Goal: Task Accomplishment & Management: Complete application form

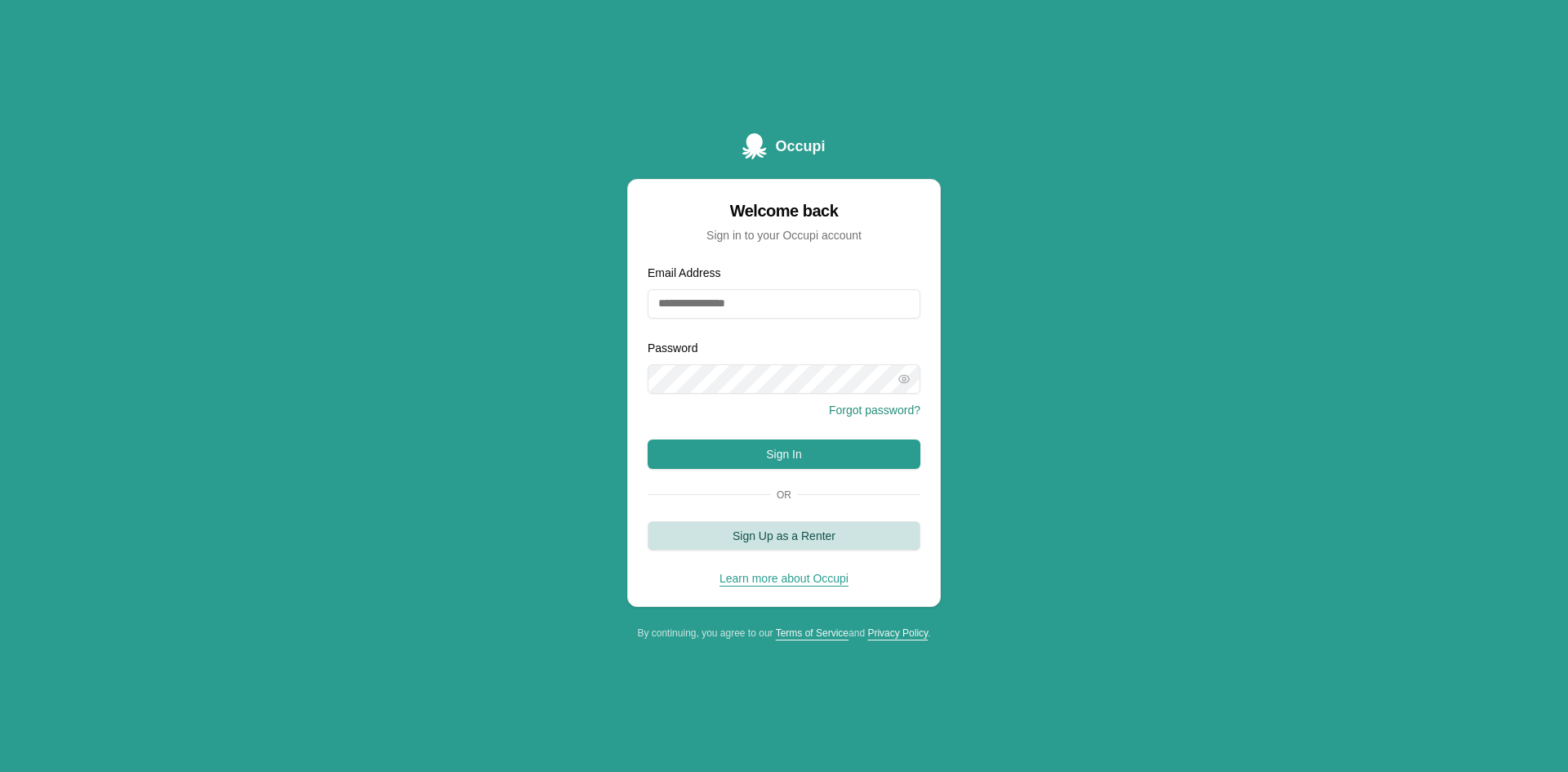
click at [809, 539] on button "Sign Up as a Renter" at bounding box center [784, 535] width 273 height 29
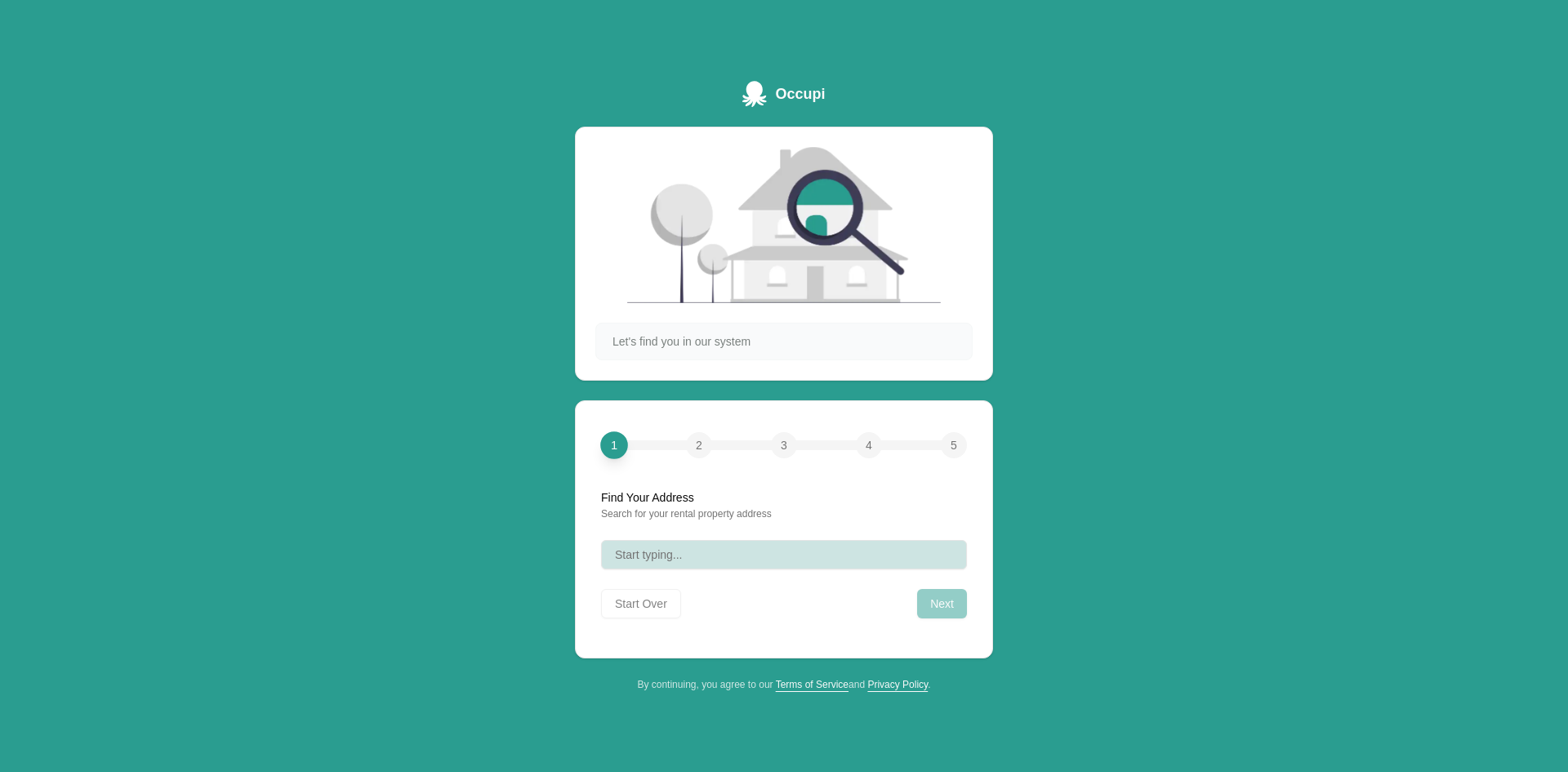
click at [693, 557] on button "Start typing..." at bounding box center [784, 554] width 366 height 29
type input "**"
click at [675, 552] on button "42 Clear" at bounding box center [784, 554] width 366 height 29
click at [677, 552] on button "42 Clear" at bounding box center [784, 554] width 366 height 29
click at [944, 557] on div "Clear" at bounding box center [943, 555] width 20 height 20
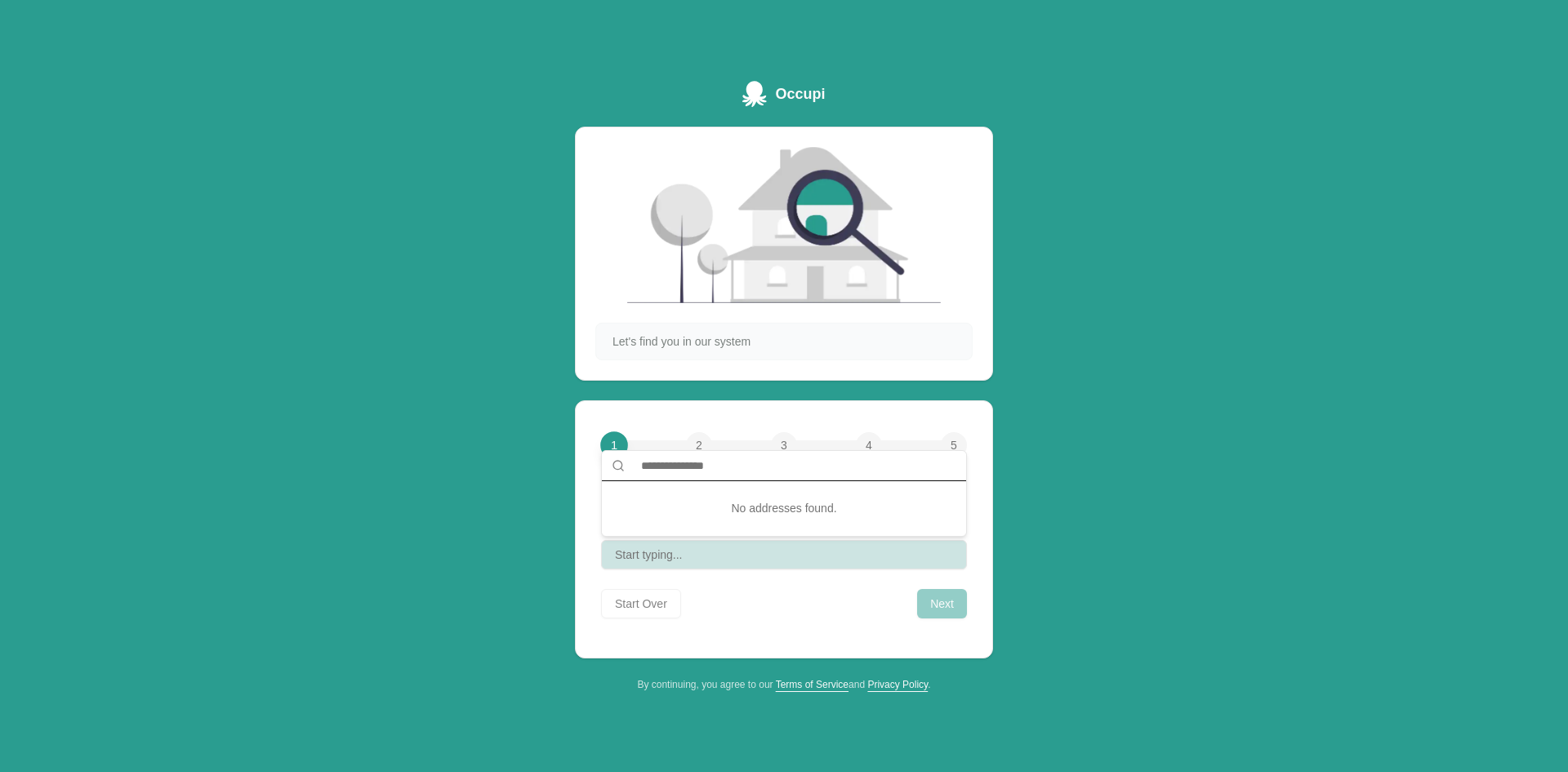
click at [666, 461] on input "text" at bounding box center [793, 465] width 325 height 29
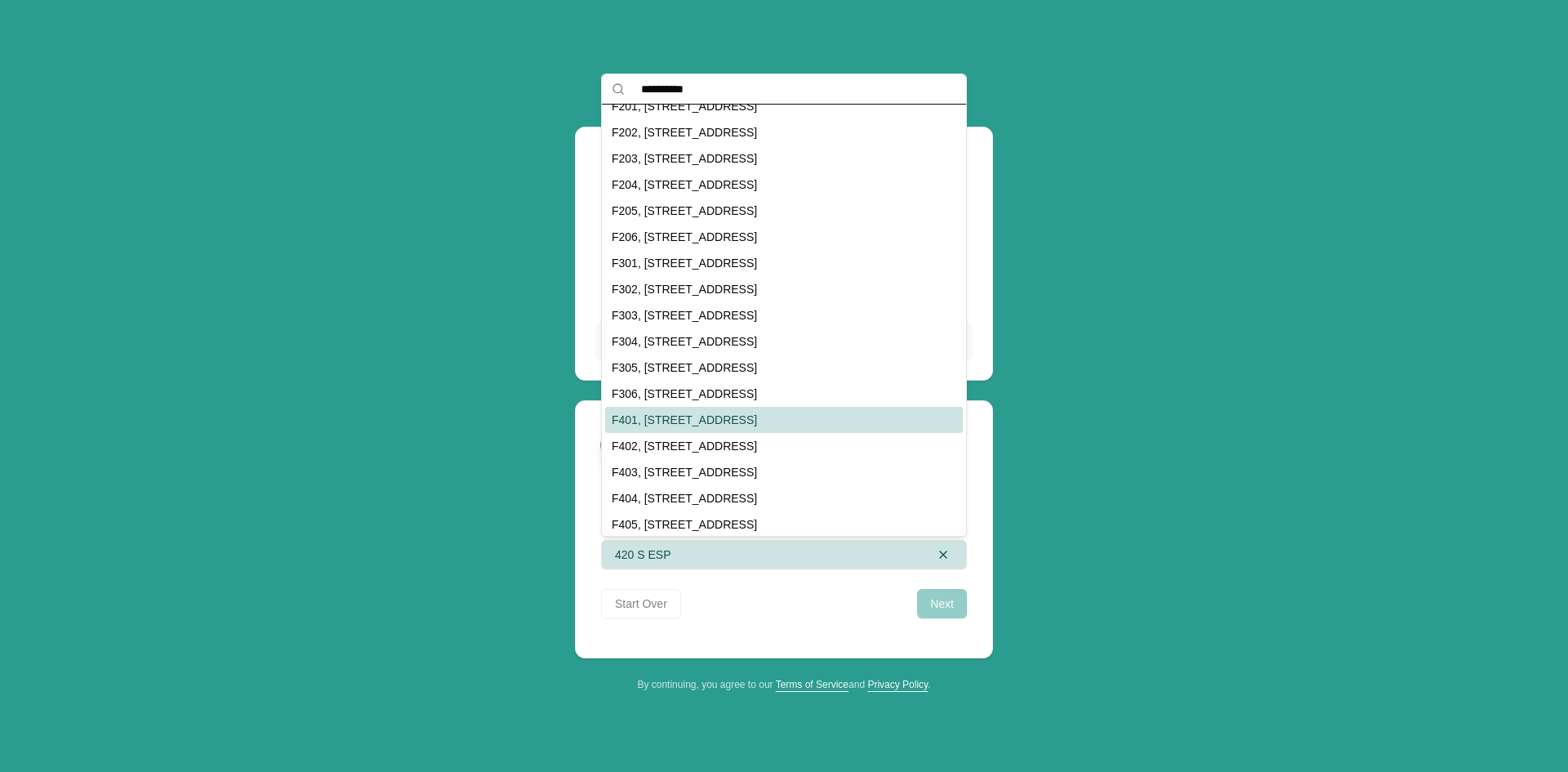
scroll to position [31, 0]
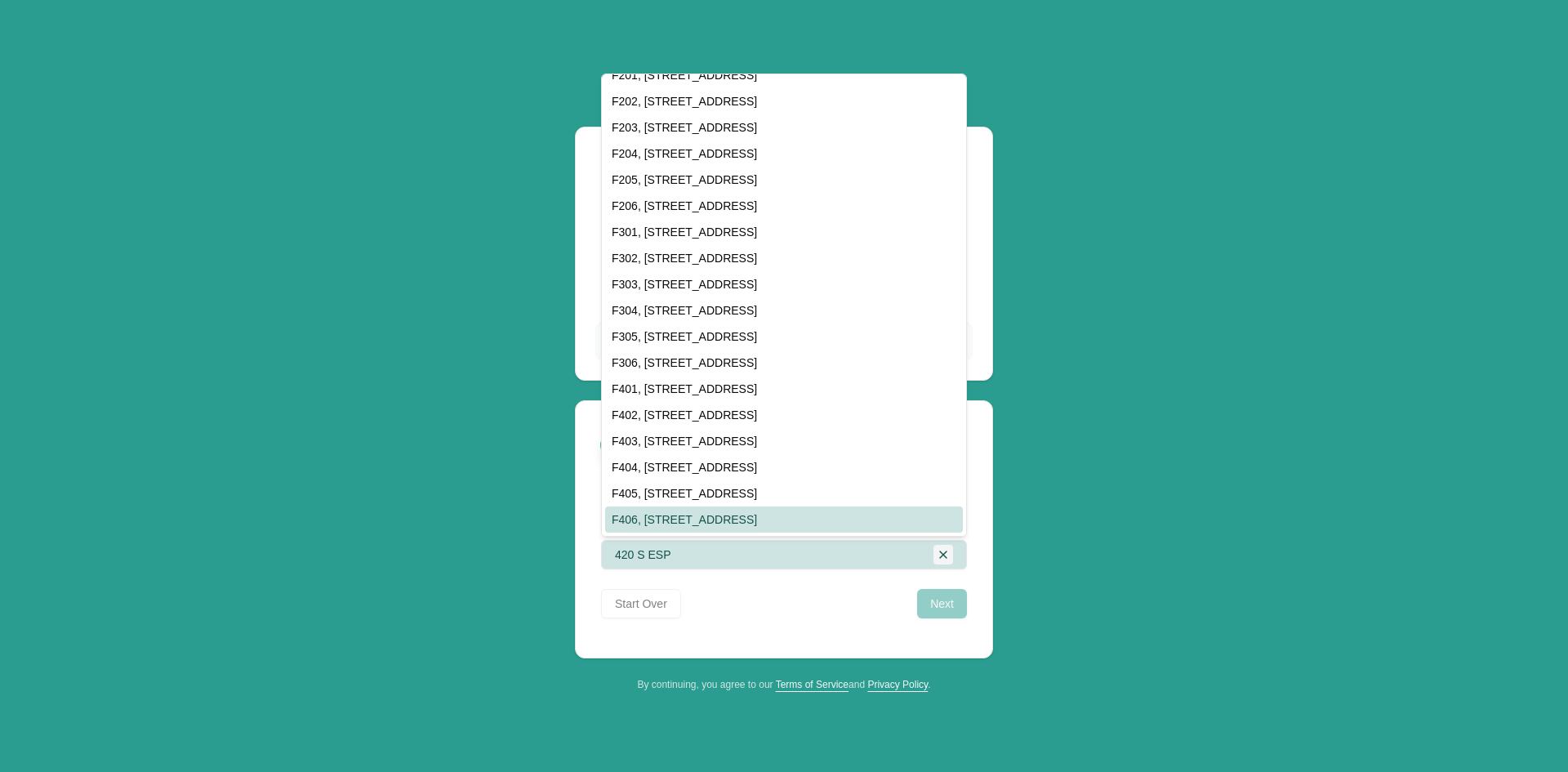
type input "**********"
click at [940, 552] on div "Clear" at bounding box center [943, 555] width 20 height 20
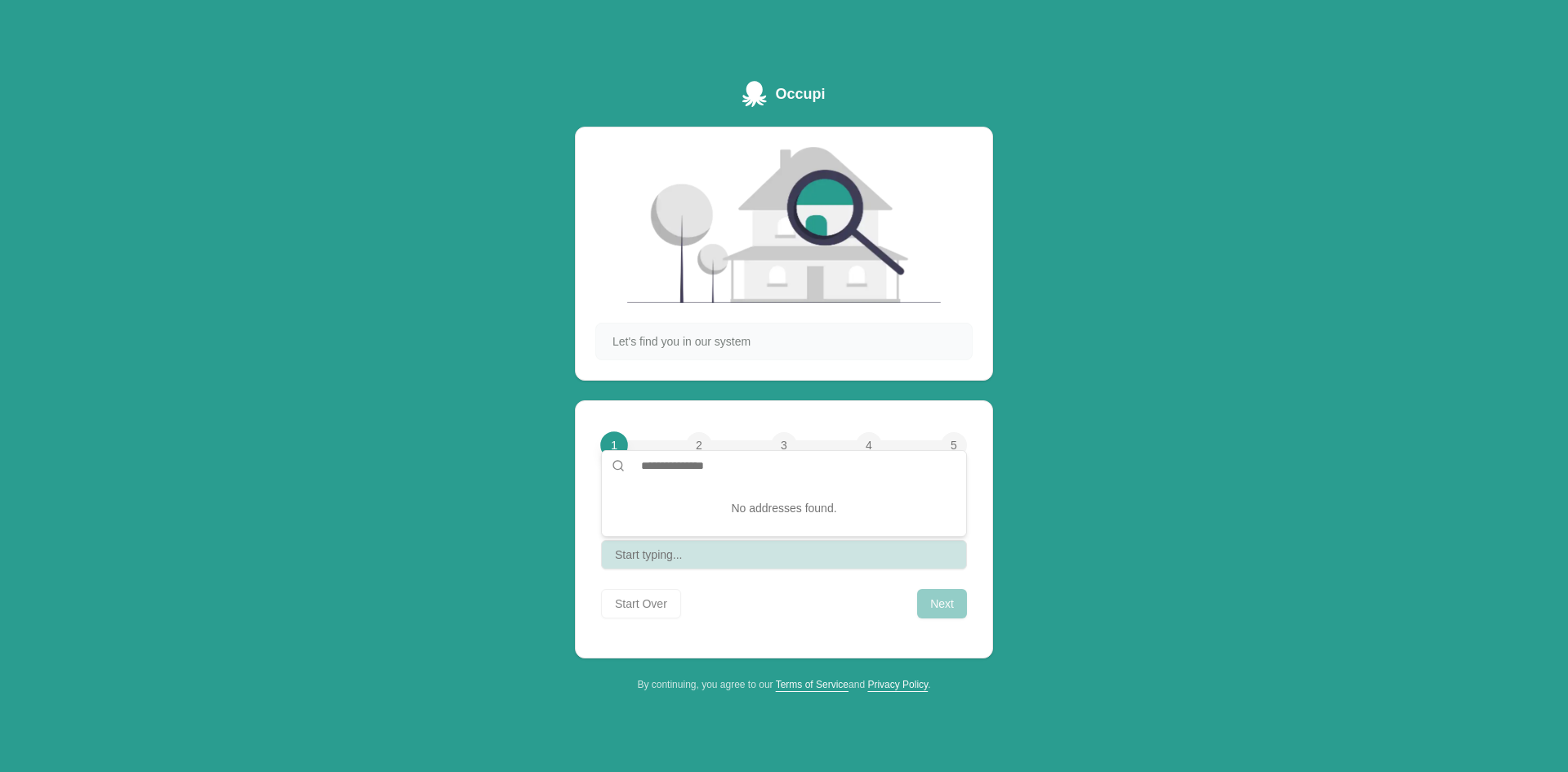
click at [700, 550] on button "Start typing..." at bounding box center [784, 554] width 366 height 29
click at [656, 455] on input "text" at bounding box center [793, 465] width 325 height 29
click at [655, 463] on input "text" at bounding box center [793, 465] width 325 height 29
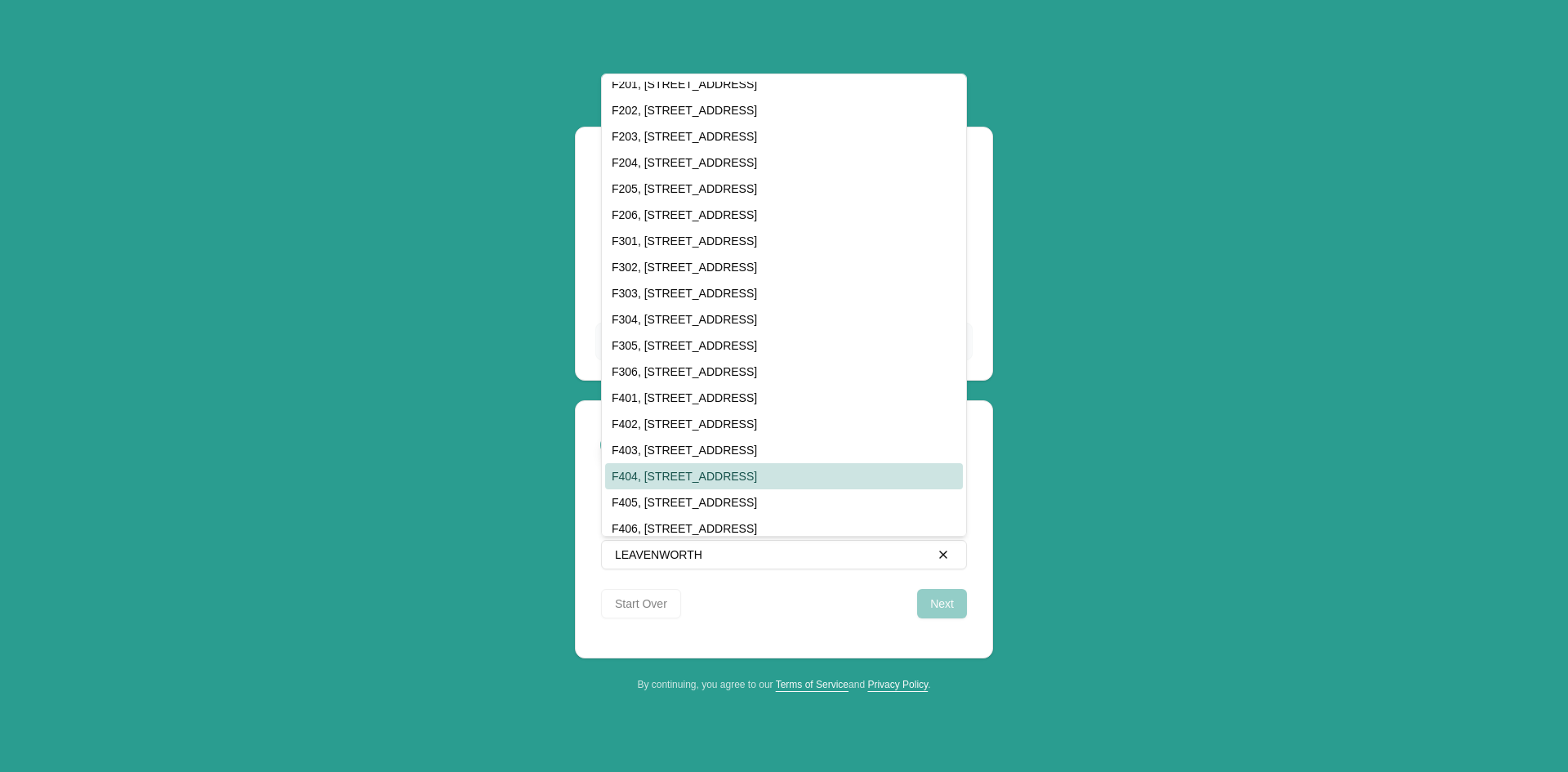
scroll to position [31, 0]
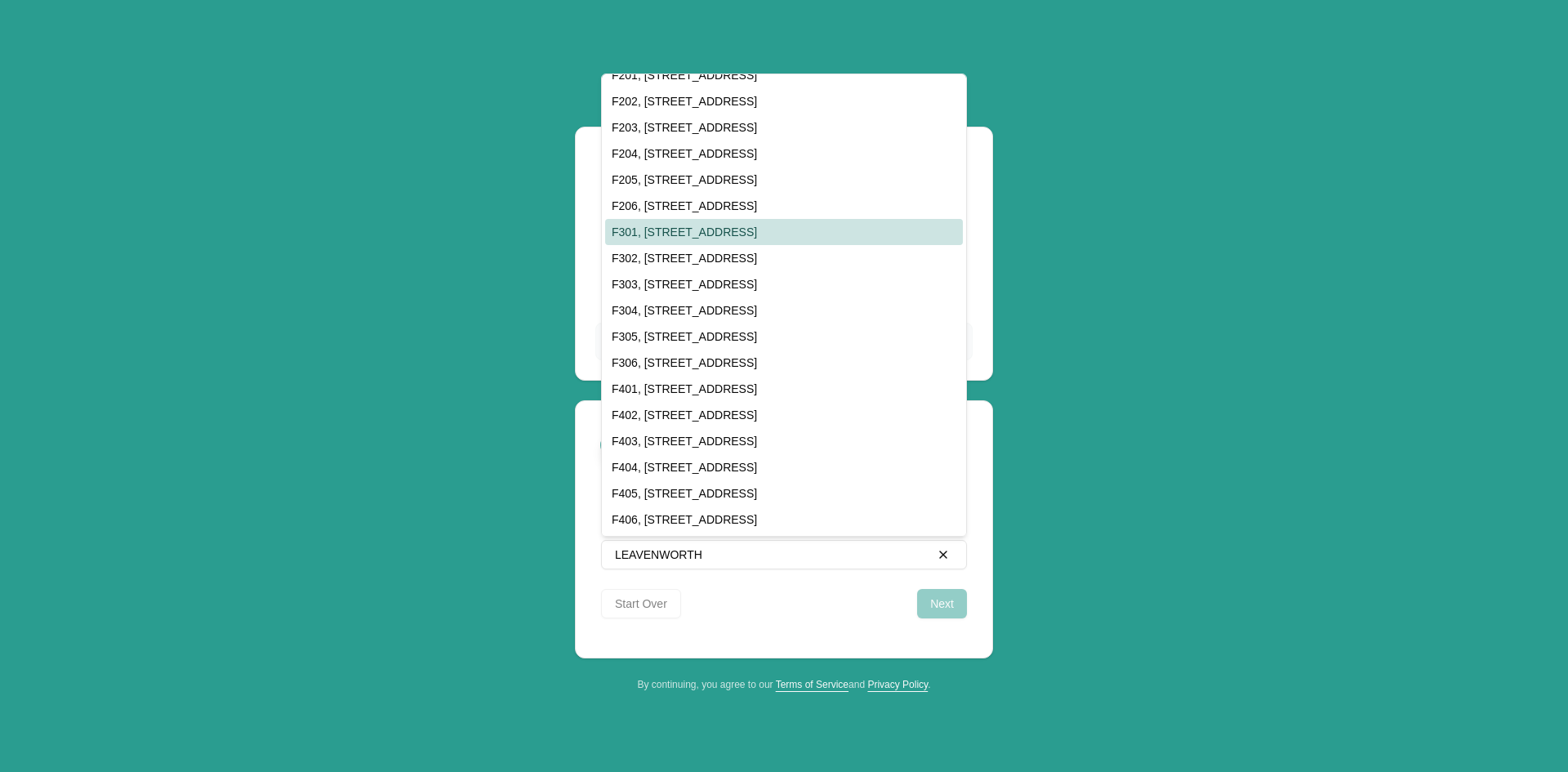
type input "**********"
click at [1232, 153] on div "Occupi Let's find you in our system 1 2 3 4 5 Find Your Address Search for your…" at bounding box center [784, 386] width 1568 height 772
